Goal: Find specific page/section: Find specific page/section

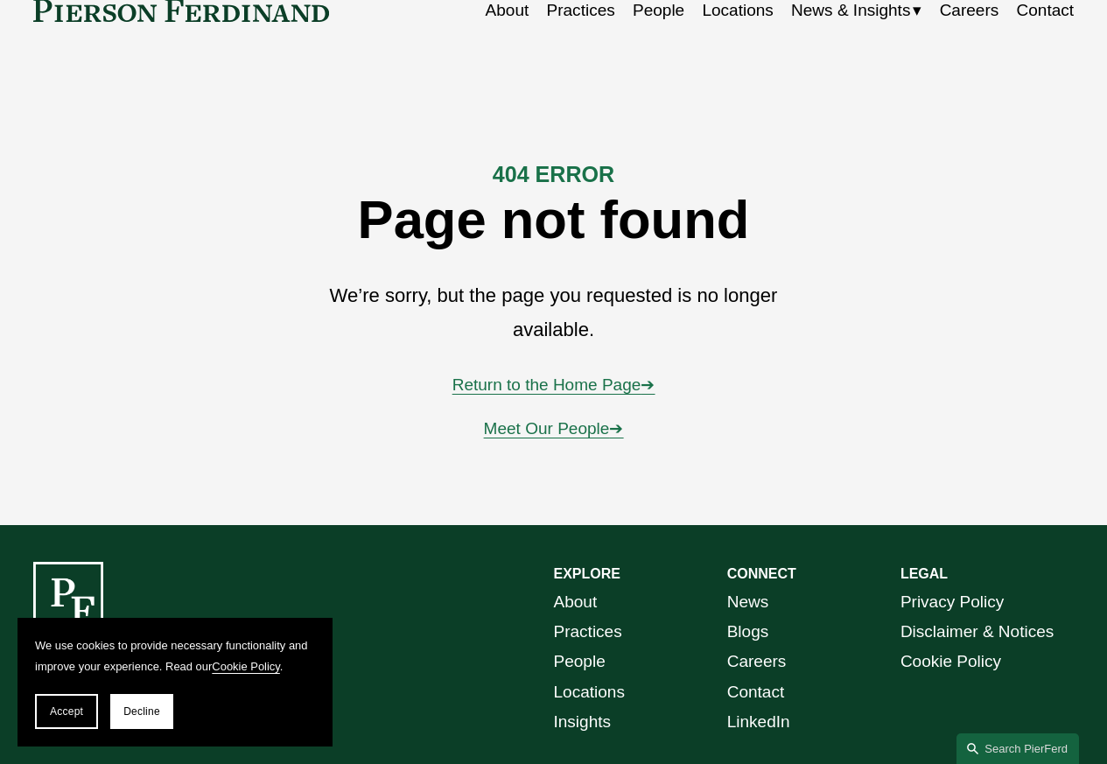
scroll to position [221, 0]
